Goal: Task Accomplishment & Management: Manage account settings

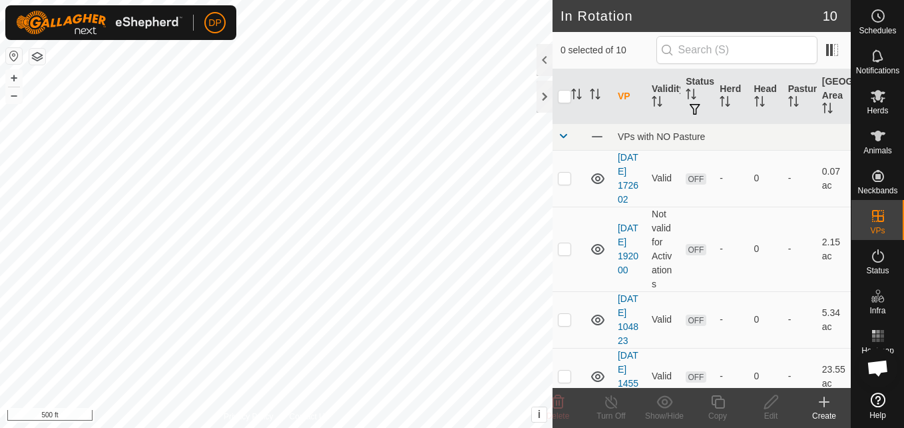
scroll to position [553, 0]
click at [875, 89] on icon at bounding box center [878, 96] width 16 height 16
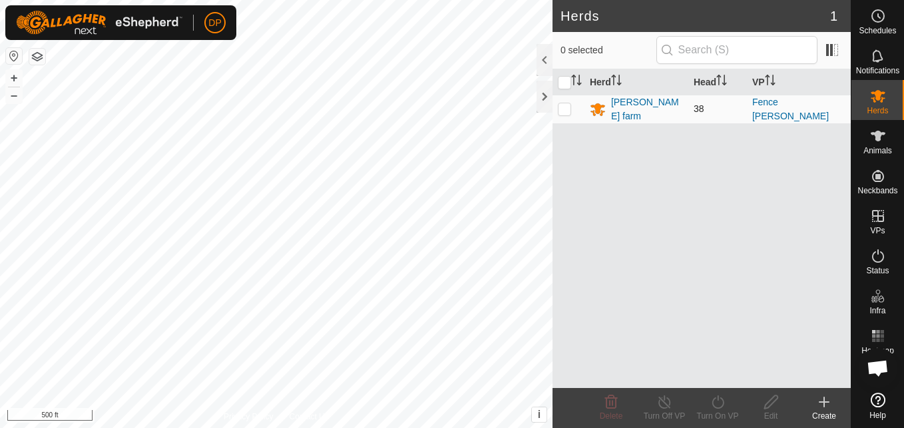
click at [562, 103] on p-tablecheckbox at bounding box center [564, 108] width 13 height 11
checkbox input "true"
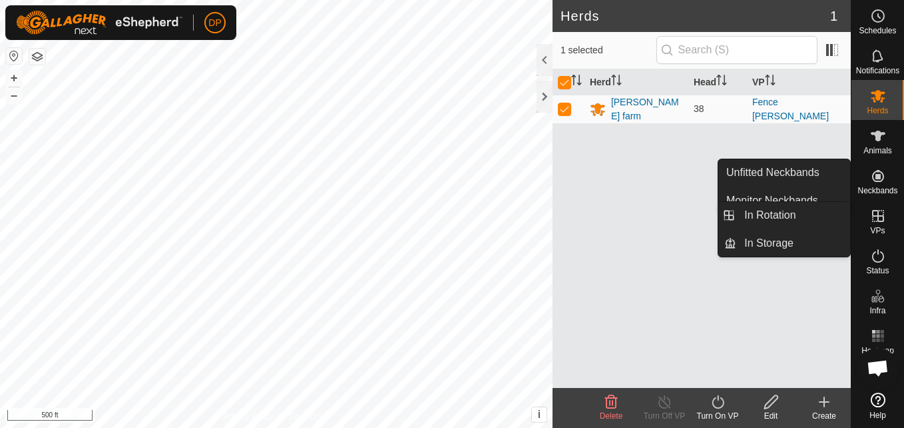
drag, startPoint x: 876, startPoint y: 239, endPoint x: 873, endPoint y: 222, distance: 16.9
click at [873, 222] on icon at bounding box center [878, 216] width 16 height 16
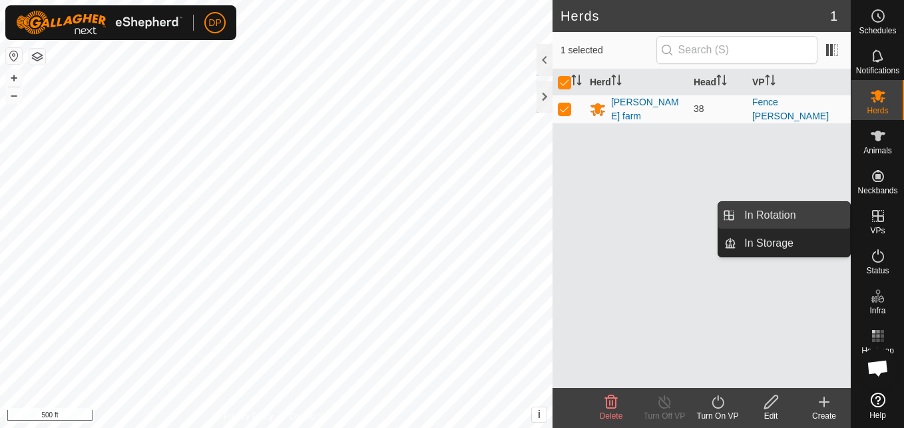
click at [813, 214] on link "In Rotation" at bounding box center [794, 215] width 114 height 27
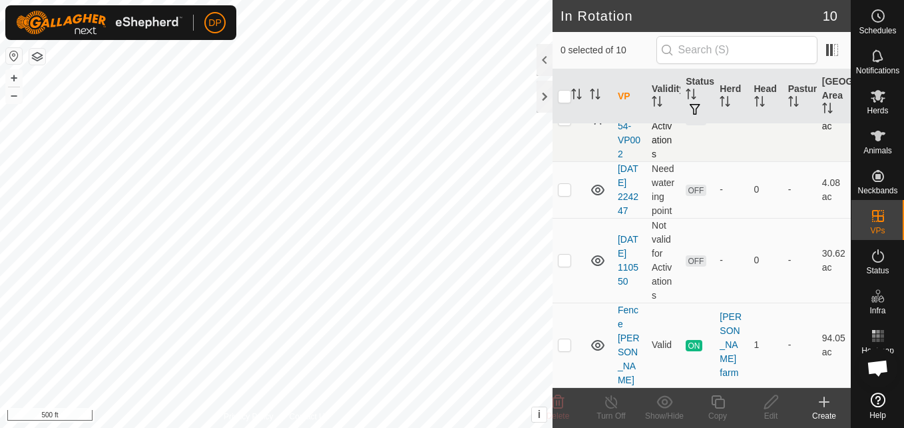
scroll to position [553, 0]
click at [597, 348] on icon at bounding box center [598, 345] width 16 height 16
click at [563, 350] on p-checkbox at bounding box center [564, 344] width 13 height 11
checkbox input "true"
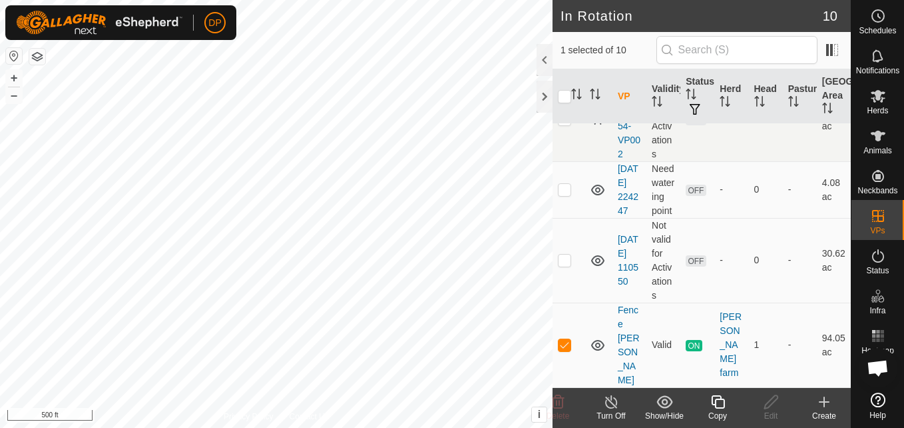
click at [609, 400] on line at bounding box center [611, 402] width 11 height 11
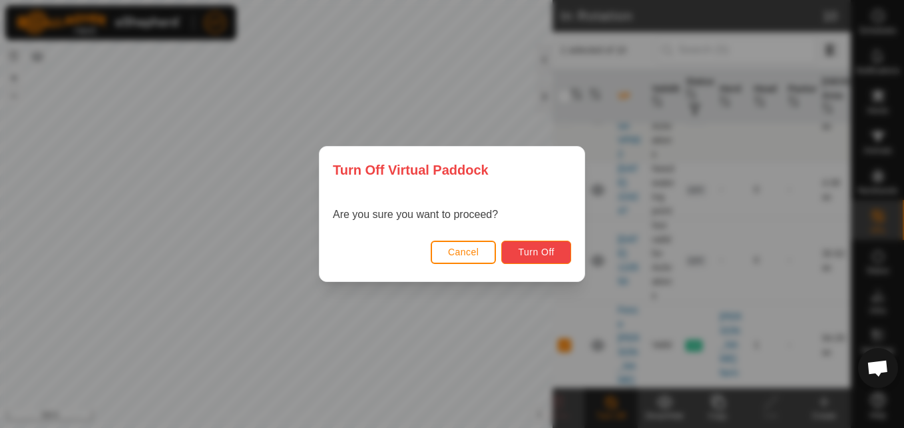
click at [531, 252] on span "Turn Off" at bounding box center [536, 251] width 37 height 11
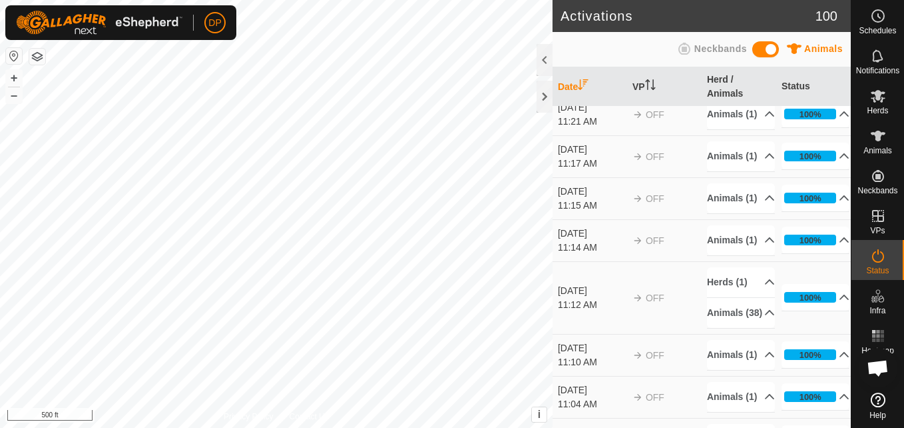
scroll to position [666, 0]
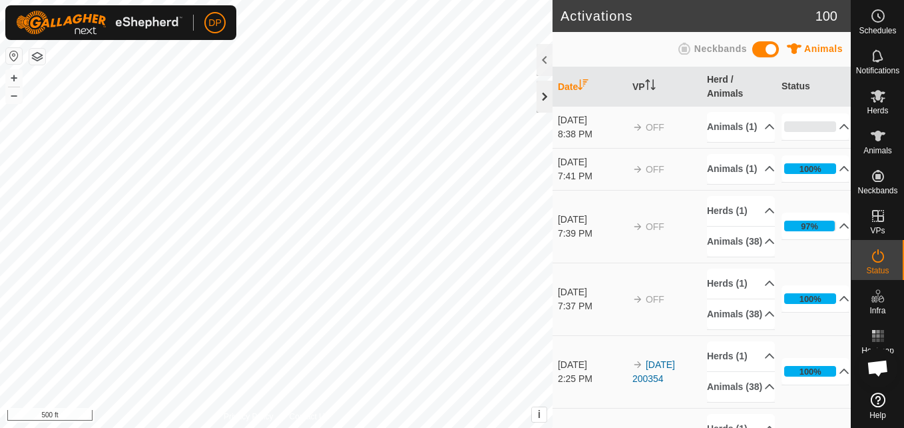
click at [545, 88] on div at bounding box center [545, 97] width 16 height 32
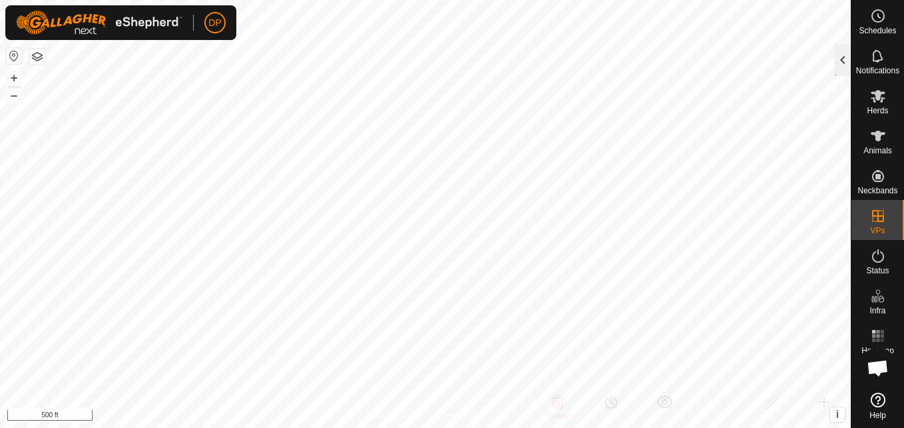
click at [840, 53] on div at bounding box center [843, 60] width 16 height 32
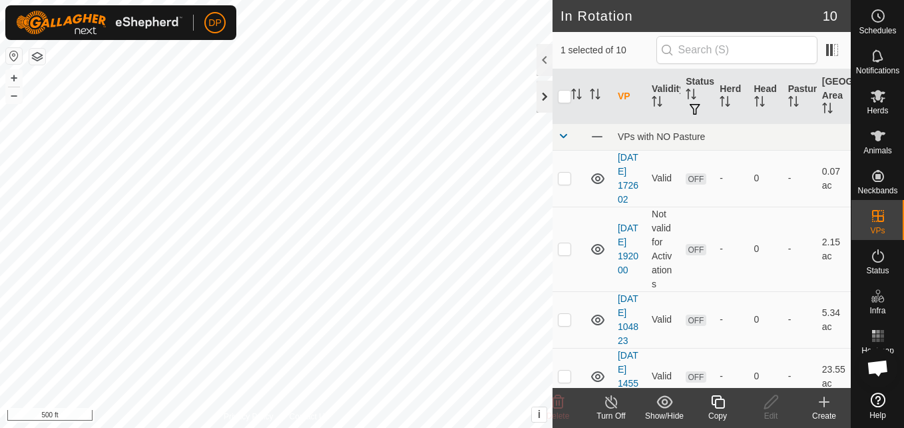
click at [549, 98] on div at bounding box center [545, 97] width 16 height 32
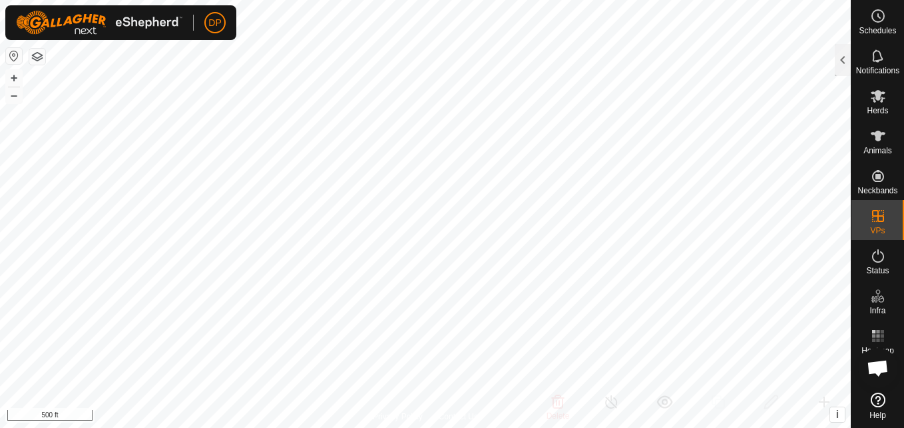
checkbox input "true"
checkbox input "false"
checkbox input "true"
checkbox input "false"
checkbox input "true"
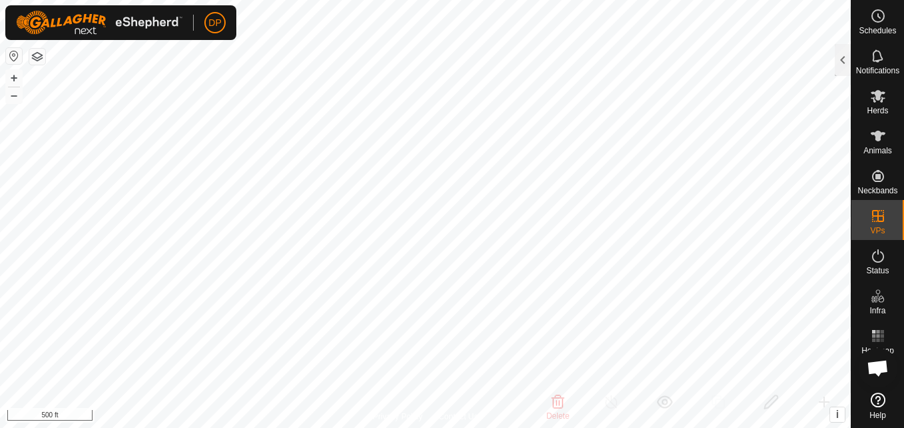
checkbox input "false"
checkbox input "true"
drag, startPoint x: 268, startPoint y: 269, endPoint x: 875, endPoint y: 109, distance: 627.4
click at [875, 109] on span "Herds" at bounding box center [877, 111] width 21 height 8
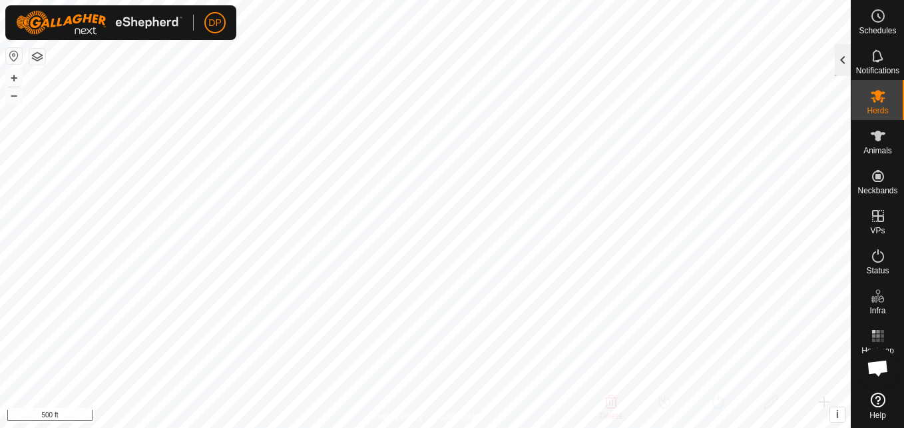
drag, startPoint x: 875, startPoint y: 109, endPoint x: 836, endPoint y: 57, distance: 65.7
click at [836, 57] on div at bounding box center [843, 60] width 16 height 32
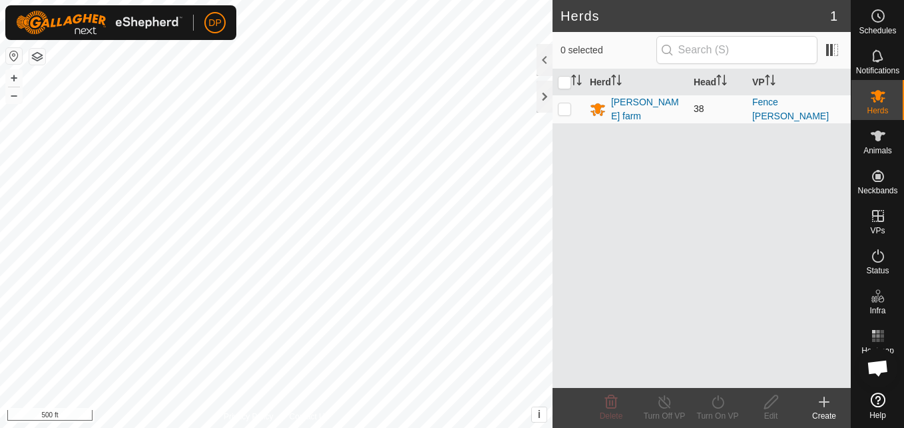
click at [563, 108] on p-checkbox at bounding box center [564, 108] width 13 height 11
checkbox input "true"
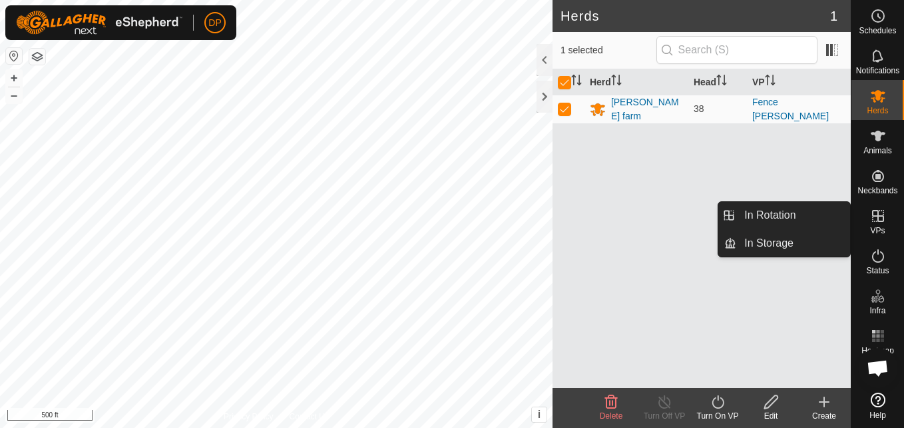
click at [870, 210] on icon at bounding box center [878, 216] width 16 height 16
click at [828, 213] on link "In Rotation" at bounding box center [794, 215] width 114 height 27
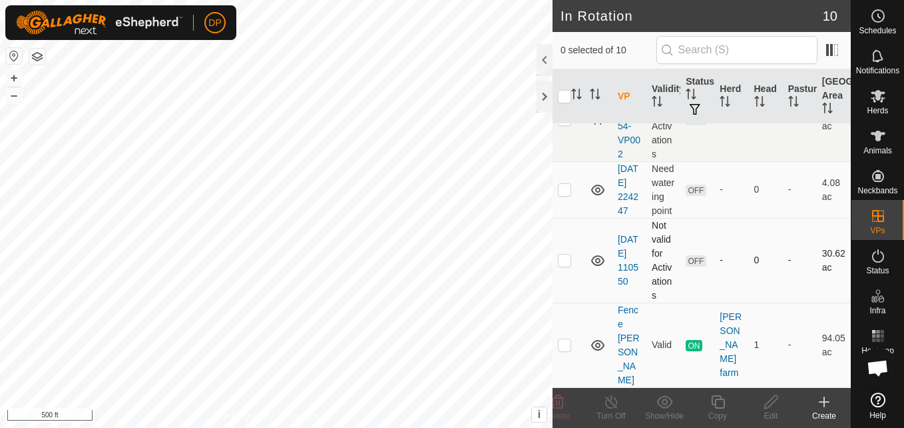
scroll to position [553, 0]
click at [565, 350] on p-checkbox at bounding box center [564, 344] width 13 height 11
checkbox input "false"
click at [599, 348] on icon at bounding box center [598, 345] width 16 height 16
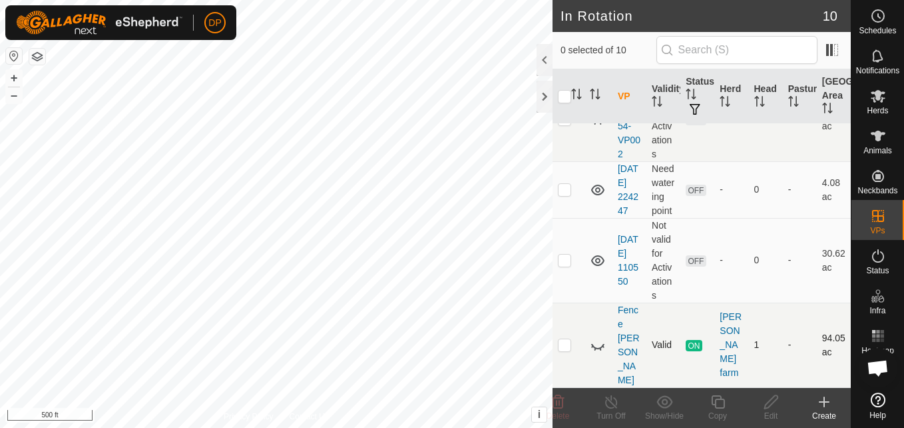
click at [599, 348] on icon at bounding box center [598, 345] width 16 height 16
click at [871, 136] on icon at bounding box center [878, 136] width 16 height 16
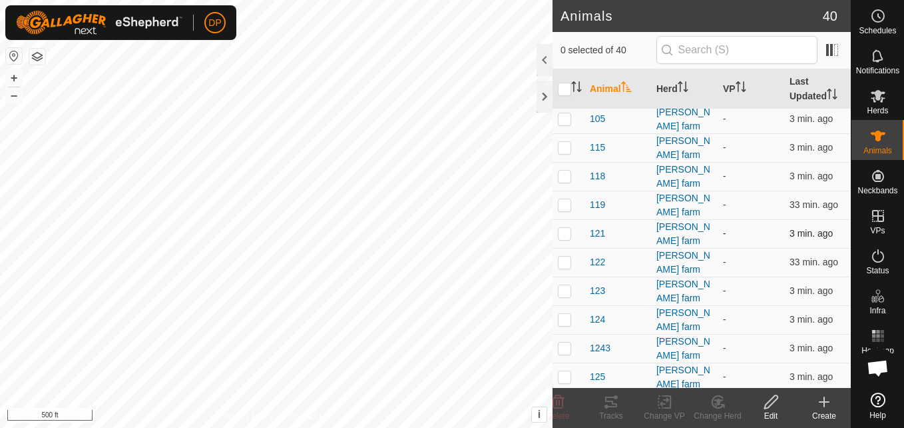
scroll to position [200, 0]
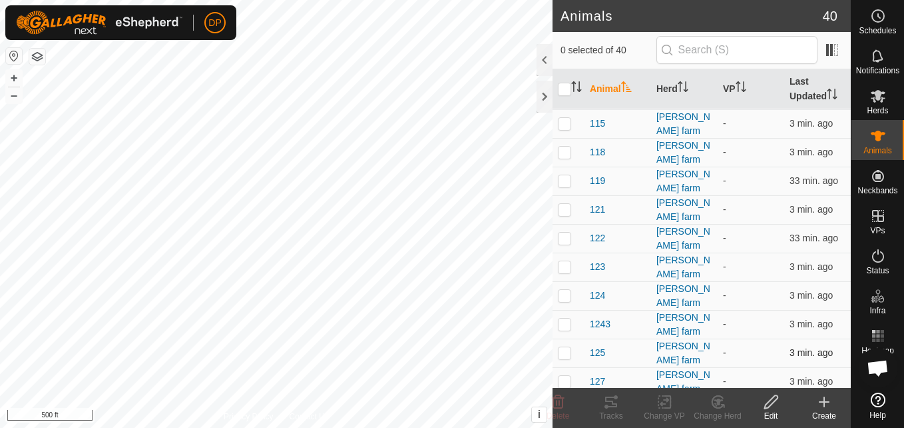
click at [565, 347] on p-checkbox at bounding box center [564, 352] width 13 height 11
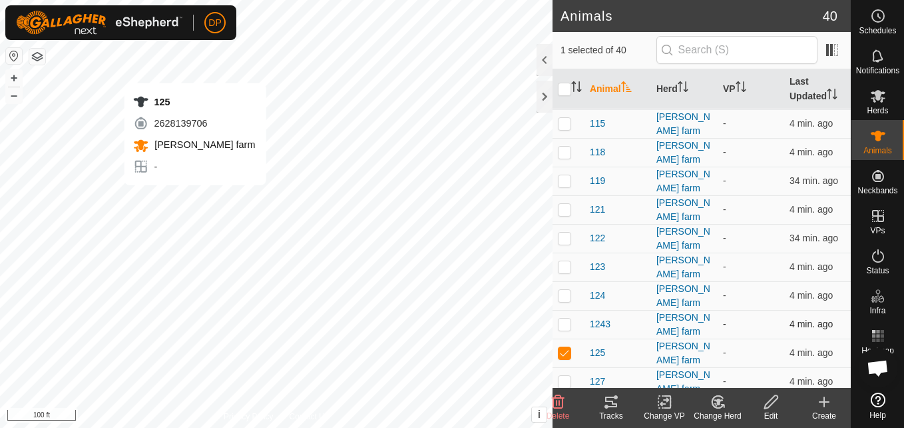
checkbox input "false"
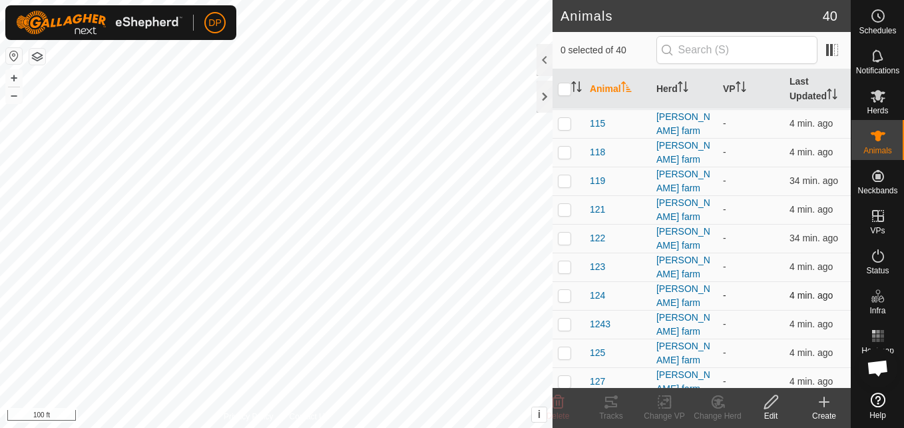
click at [561, 290] on p-checkbox at bounding box center [564, 295] width 13 height 11
checkbox input "false"
click at [563, 318] on p-checkbox at bounding box center [564, 323] width 13 height 11
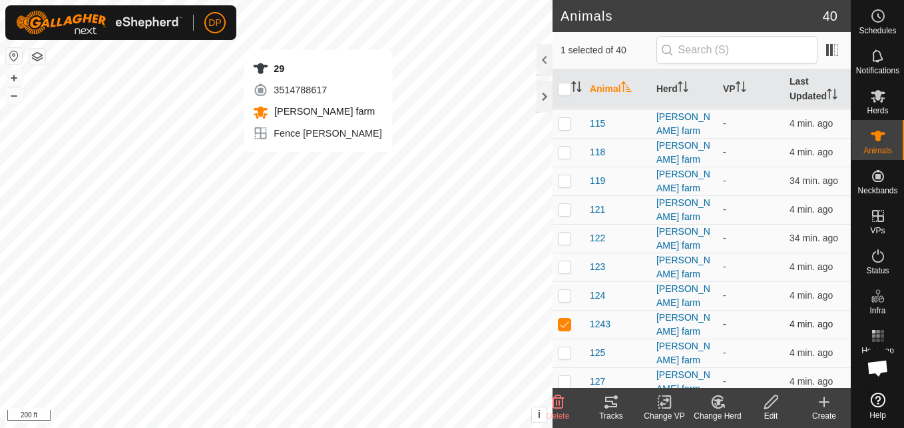
checkbox input "false"
checkbox input "true"
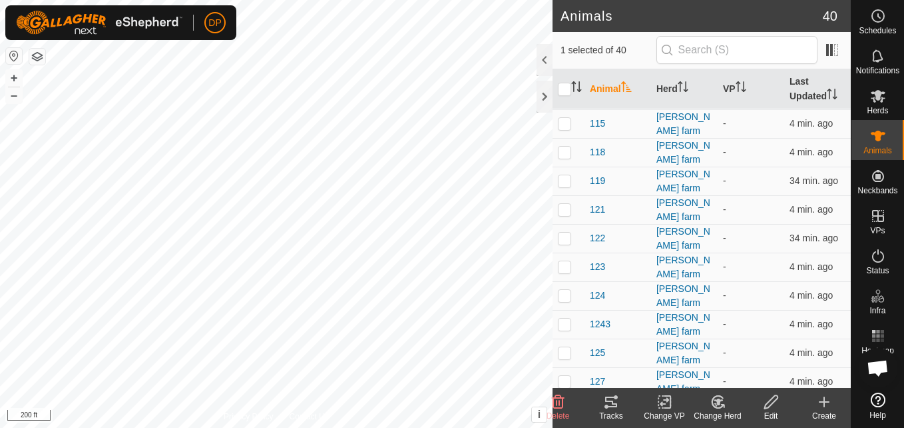
click at [612, 402] on icon at bounding box center [611, 401] width 12 height 11
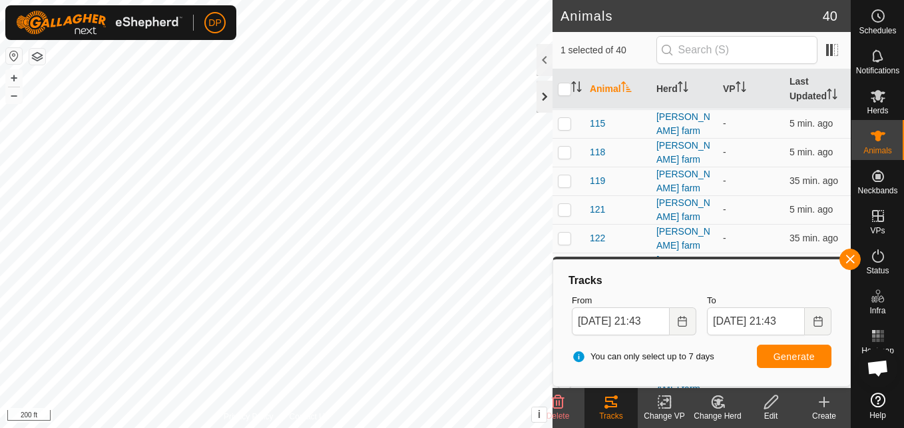
click at [546, 93] on div at bounding box center [545, 97] width 16 height 32
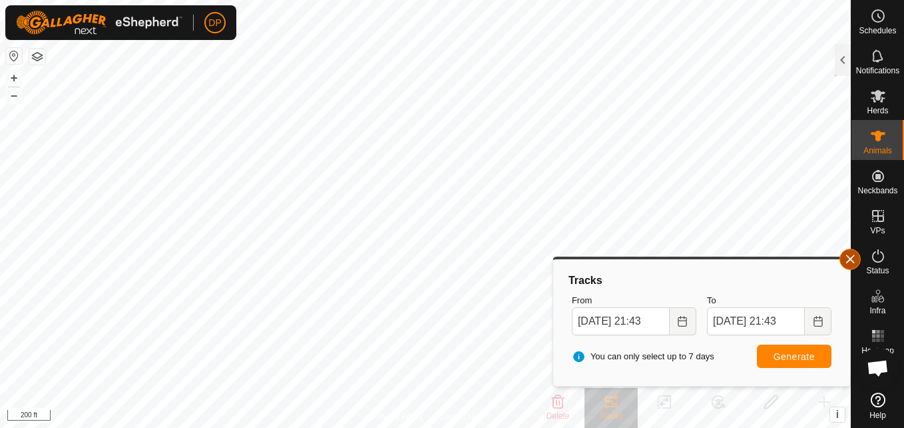
click at [849, 258] on button "button" at bounding box center [850, 258] width 21 height 21
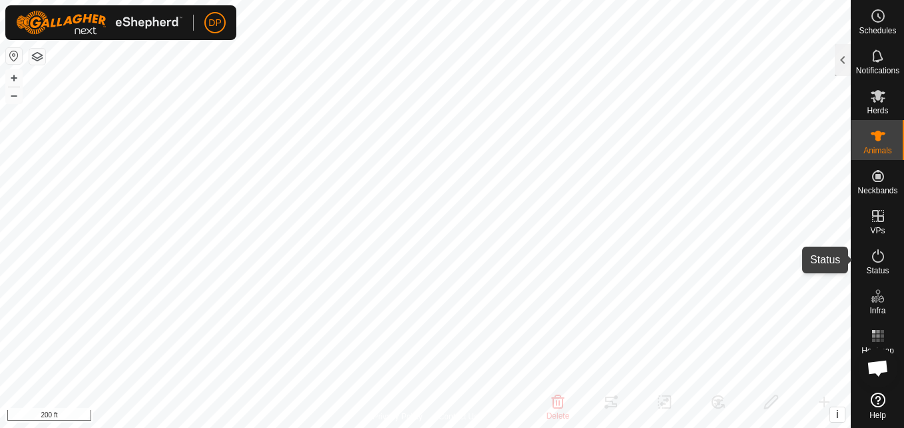
click at [875, 251] on icon at bounding box center [878, 256] width 16 height 16
click at [841, 61] on div at bounding box center [843, 60] width 16 height 32
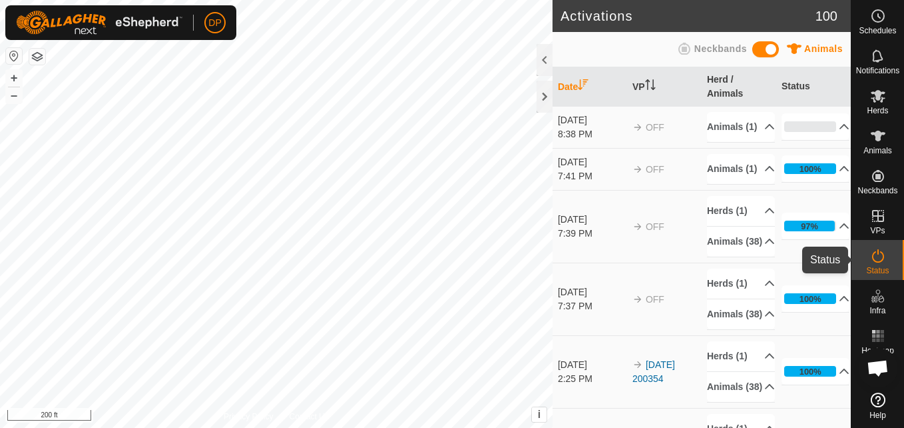
click at [874, 257] on icon at bounding box center [878, 256] width 16 height 16
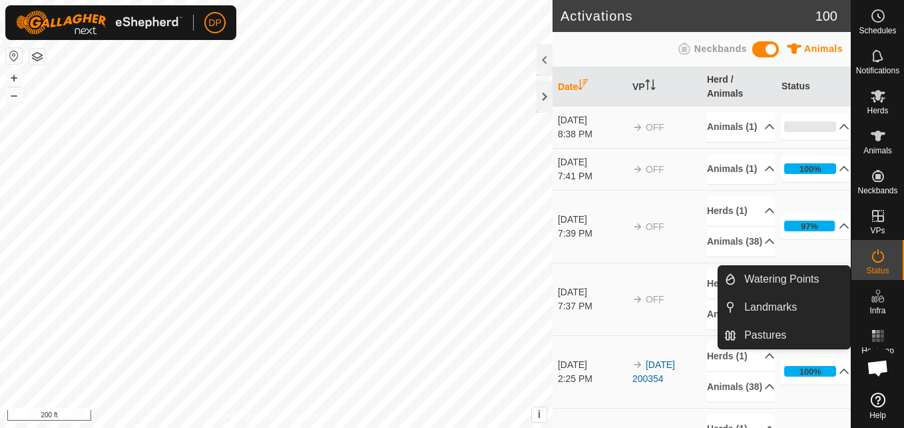
click at [871, 300] on icon at bounding box center [878, 296] width 16 height 16
click at [800, 332] on link "Pastures" at bounding box center [794, 335] width 114 height 27
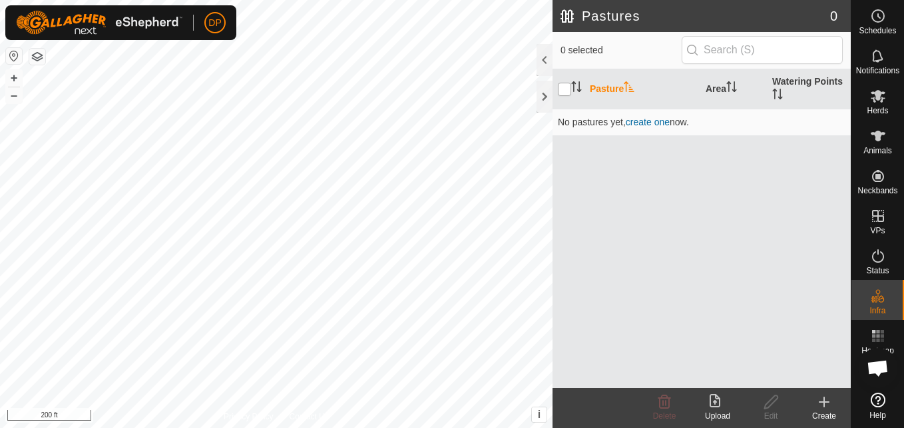
click at [567, 86] on input "checkbox" at bounding box center [564, 89] width 13 height 13
checkbox input "true"
click at [875, 368] on span "Open chat" at bounding box center [878, 369] width 22 height 19
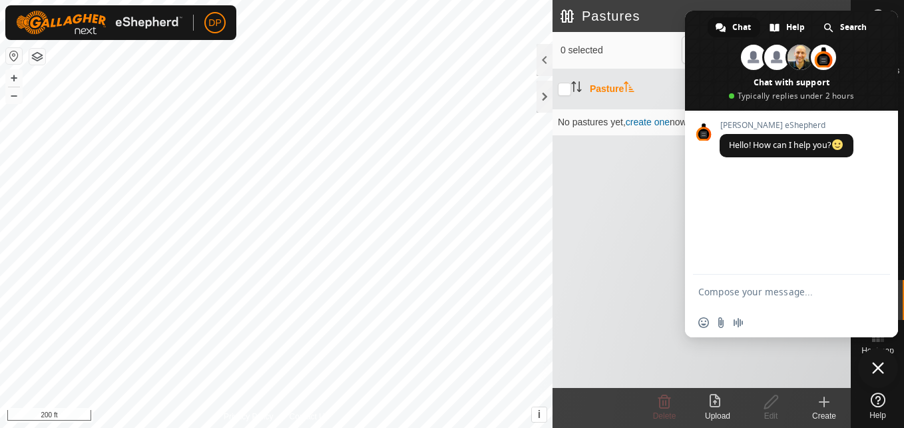
click at [880, 368] on span "Close chat" at bounding box center [878, 368] width 12 height 12
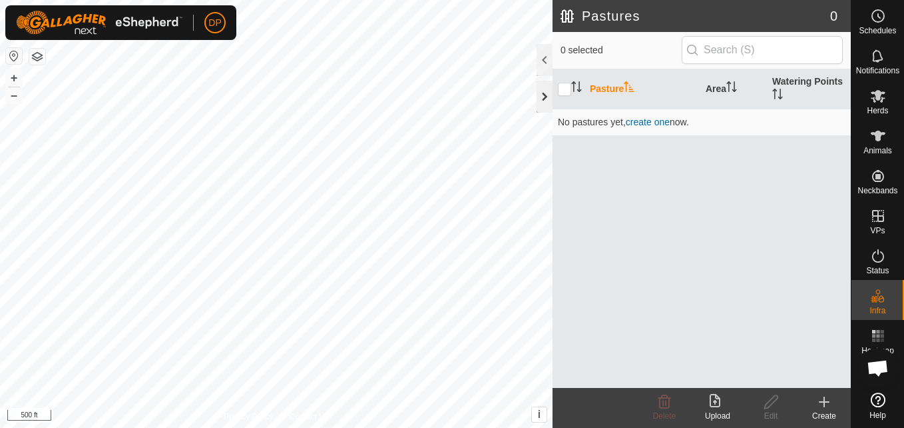
click at [547, 95] on div at bounding box center [545, 97] width 16 height 32
